Goal: Complete application form: Complete application form

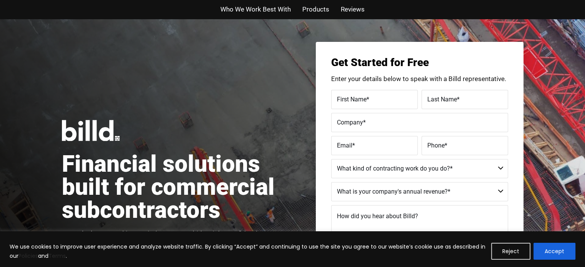
click at [377, 99] on label "First Name *" at bounding box center [374, 99] width 75 height 11
click at [377, 99] on input "First Name *" at bounding box center [374, 99] width 87 height 19
type input "William"
click at [446, 104] on label "Last Name *" at bounding box center [465, 99] width 75 height 11
click at [446, 104] on input "Last Name *" at bounding box center [465, 99] width 87 height 19
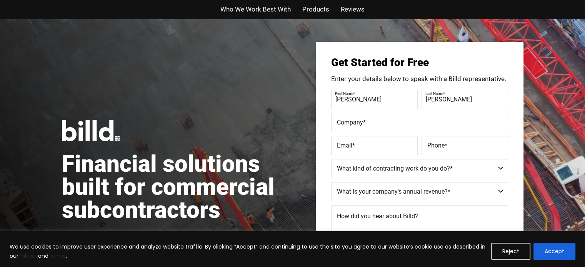
type input "Joshlin"
click at [367, 126] on label "Company *" at bounding box center [419, 122] width 165 height 11
click at [367, 126] on input "Company *" at bounding box center [419, 122] width 177 height 19
type input "Viridian Electrical Construction LLC"
click at [362, 147] on label "Email *" at bounding box center [374, 145] width 75 height 11
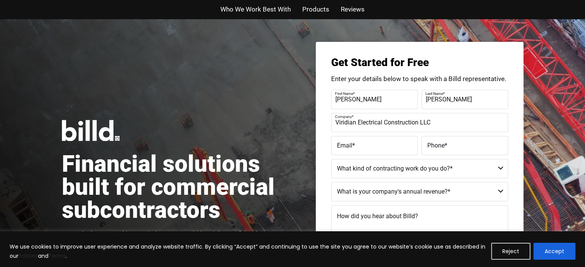
click at [362, 147] on input "Email *" at bounding box center [374, 145] width 87 height 19
type input "greggj@viridianec.com"
click at [450, 144] on label "Phone *" at bounding box center [465, 145] width 75 height 11
click at [450, 144] on input "Phone *" at bounding box center [465, 145] width 87 height 19
type input "(253) 350-8157"
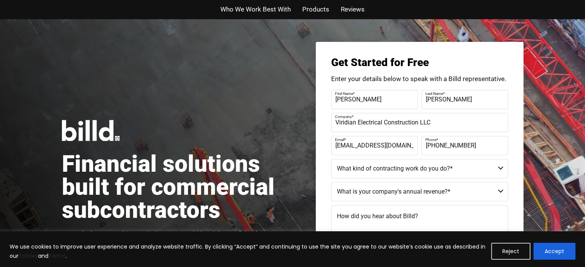
click at [500, 169] on select "Commercial Commercial and Residential Residential Not a Contractor" at bounding box center [419, 168] width 177 height 19
select select "Commercial and Residential"
click at [331, 159] on select "Commercial Commercial and Residential Residential Not a Contractor" at bounding box center [419, 168] width 177 height 19
click at [501, 187] on select "$40M + $25M - $40M $8M - $25M $4M - $8M $2M - $4M $1M - $2M Less than $1M" at bounding box center [419, 191] width 177 height 19
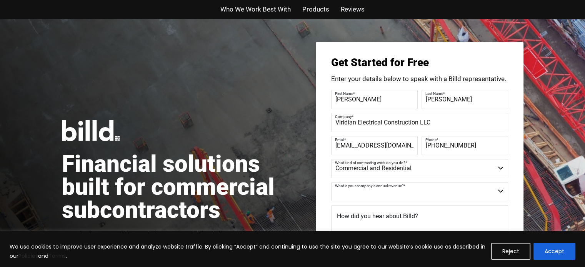
select select "Less than $1M"
click at [331, 182] on select "$40M + $25M - $40M $8M - $25M $4M - $8M $2M - $4M $1M - $2M Less than $1M" at bounding box center [419, 191] width 177 height 19
click at [418, 216] on textarea "How did you hear about Billd?" at bounding box center [419, 225] width 177 height 38
click at [344, 218] on textarea "How did you hear about Billd?" at bounding box center [419, 225] width 177 height 38
type textarea "web"
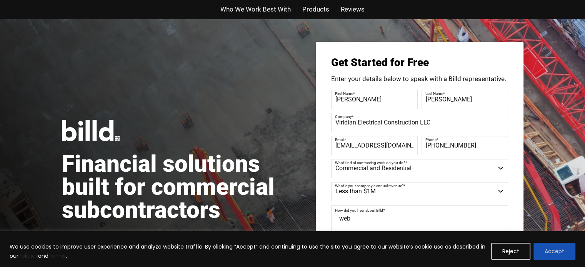
click at [564, 258] on button "Accept" at bounding box center [555, 251] width 42 height 17
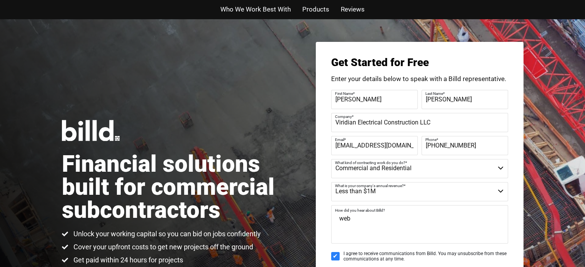
scroll to position [77, 0]
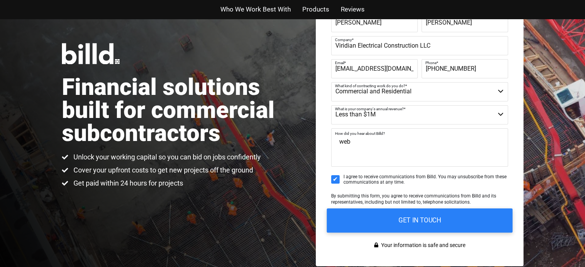
click at [429, 223] on input "GET IN TOUCH" at bounding box center [420, 221] width 186 height 24
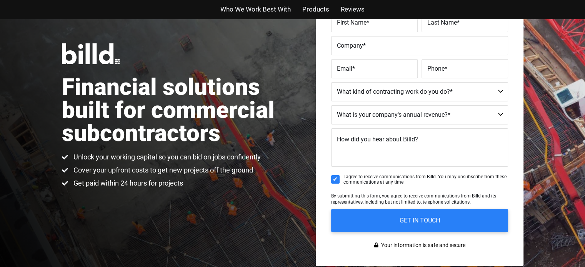
click at [251, 12] on span "Who We Work Best With" at bounding box center [256, 9] width 70 height 11
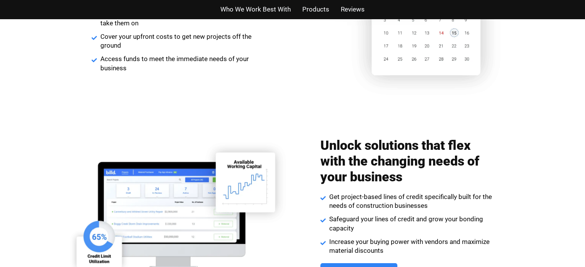
scroll to position [876, 0]
